Goal: Check status

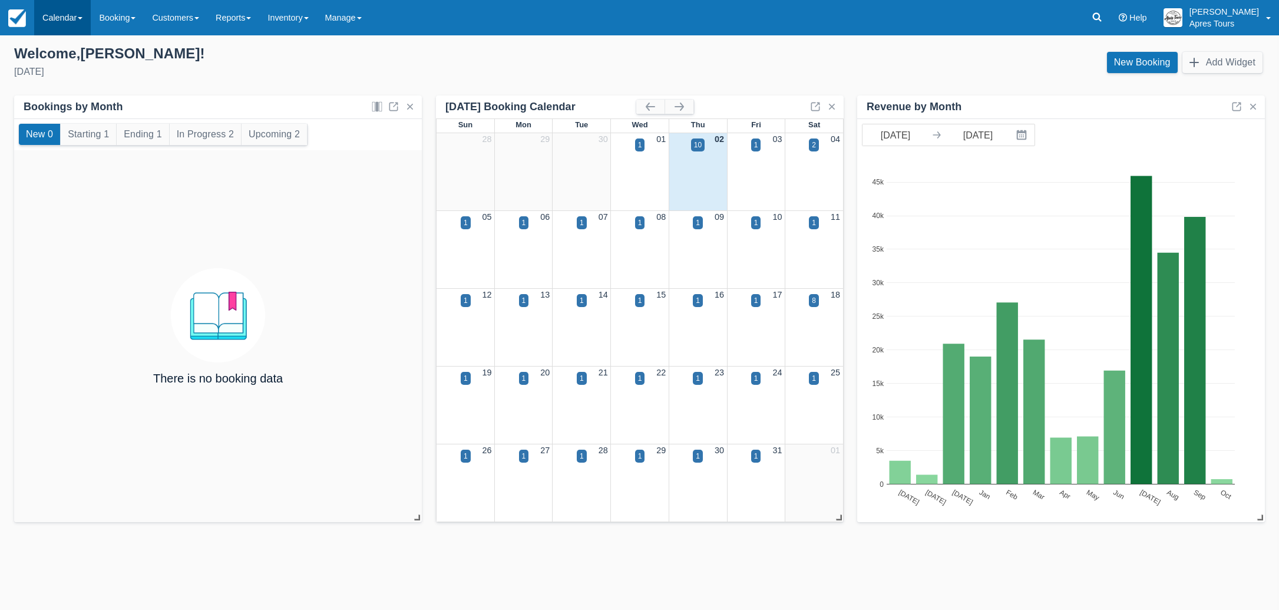
click at [63, 25] on link "Calendar" at bounding box center [62, 17] width 57 height 35
click at [55, 116] on link "Month" at bounding box center [81, 111] width 93 height 25
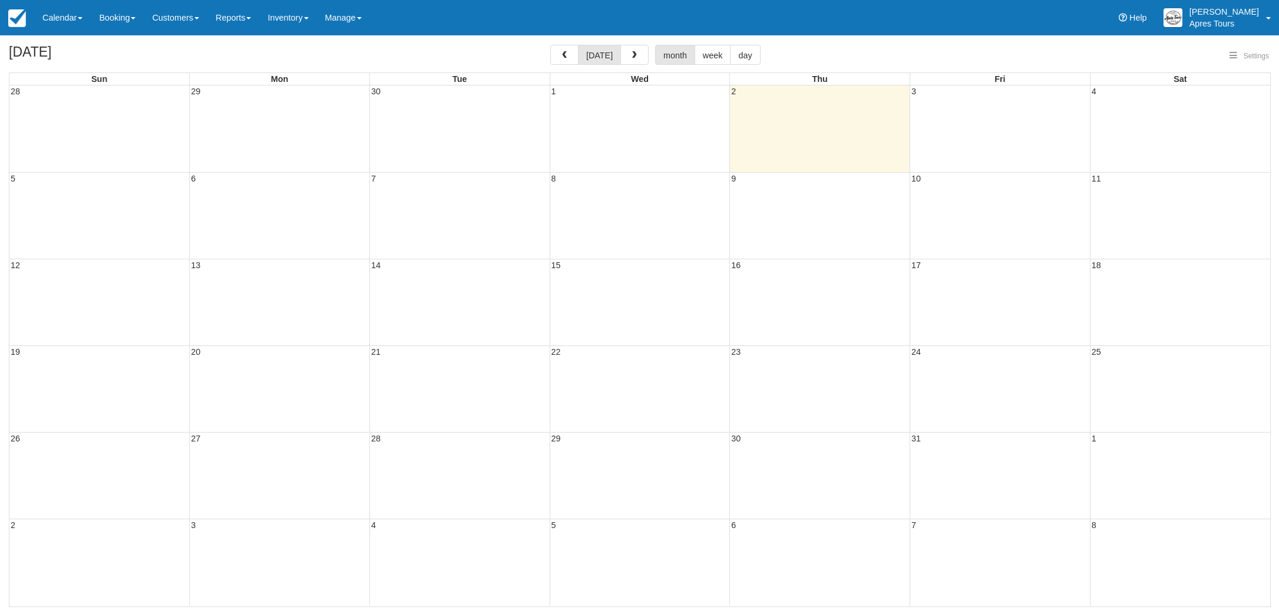
select select
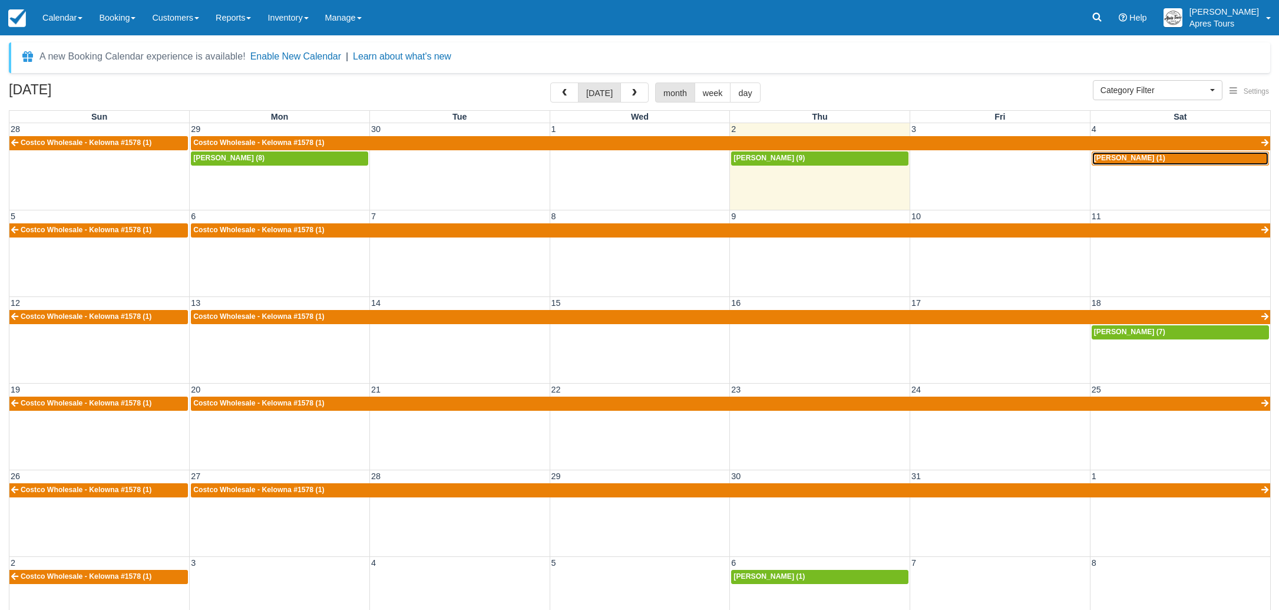
click at [1167, 161] on div "Kevin Isabey (1)" at bounding box center [1180, 158] width 173 height 9
select select
